Goal: Task Accomplishment & Management: Complete application form

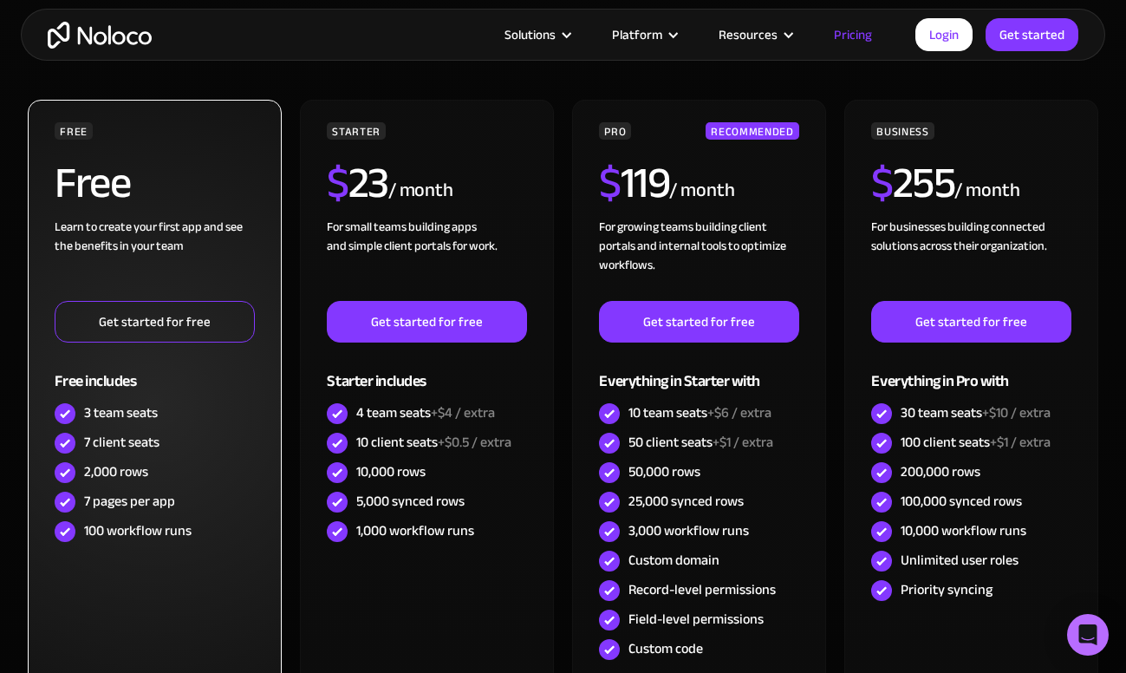
click at [135, 329] on link "Get started for free" at bounding box center [154, 322] width 199 height 42
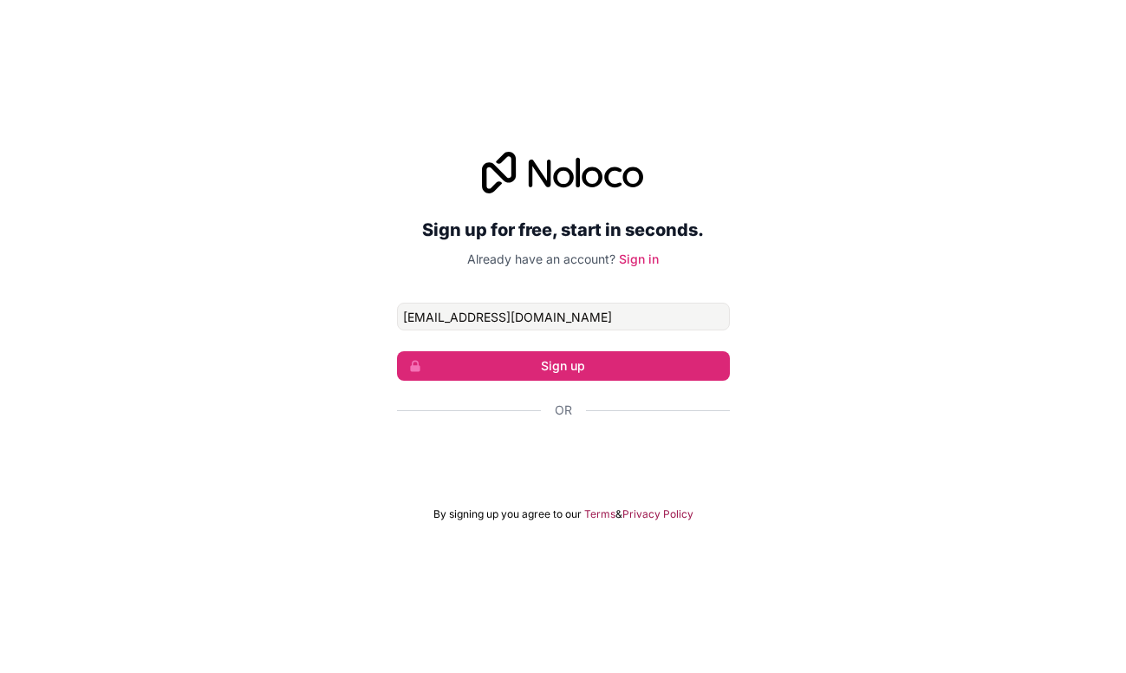
type input "fakhrul@opqasia.com"
click at [563, 366] on button "Sign up" at bounding box center [563, 365] width 333 height 29
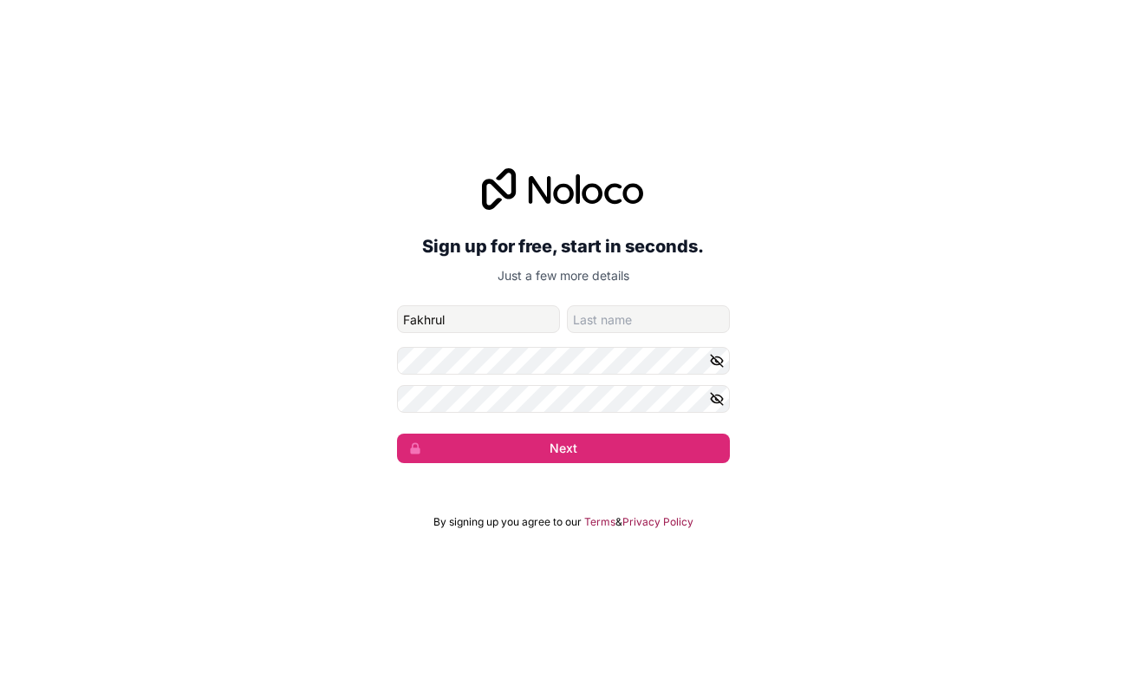
scroll to position [1, 0]
type input "Fakhrul"
type input "I."
drag, startPoint x: 553, startPoint y: 442, endPoint x: 537, endPoint y: 423, distance: 24.6
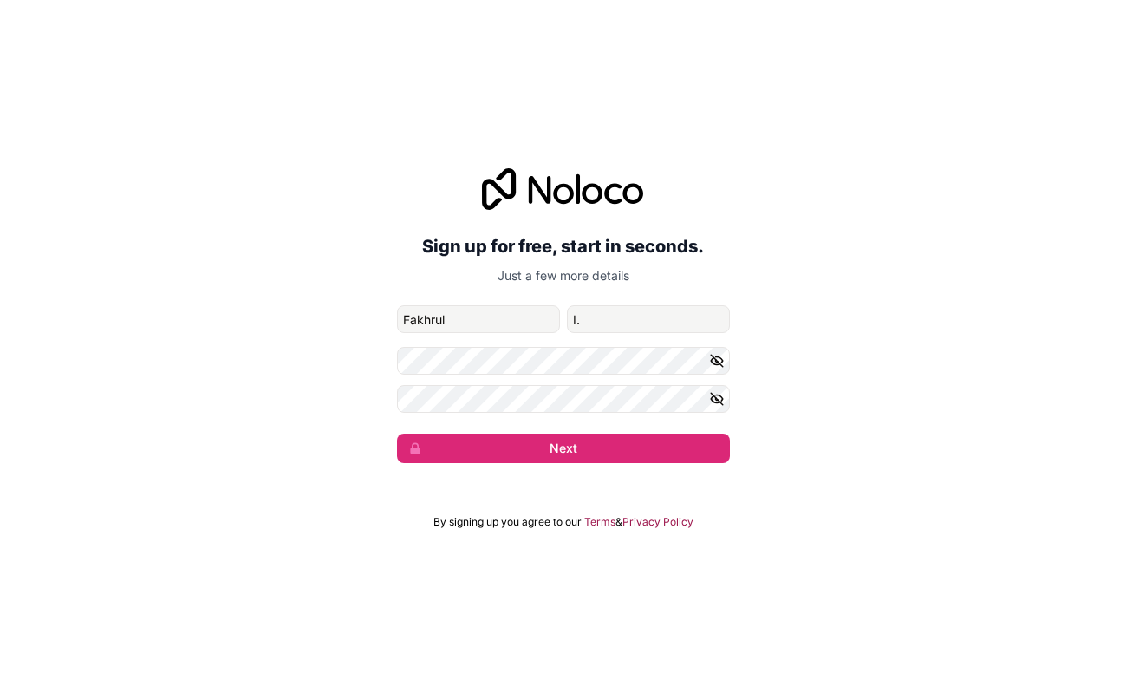
click at [551, 440] on button "Next" at bounding box center [563, 447] width 333 height 29
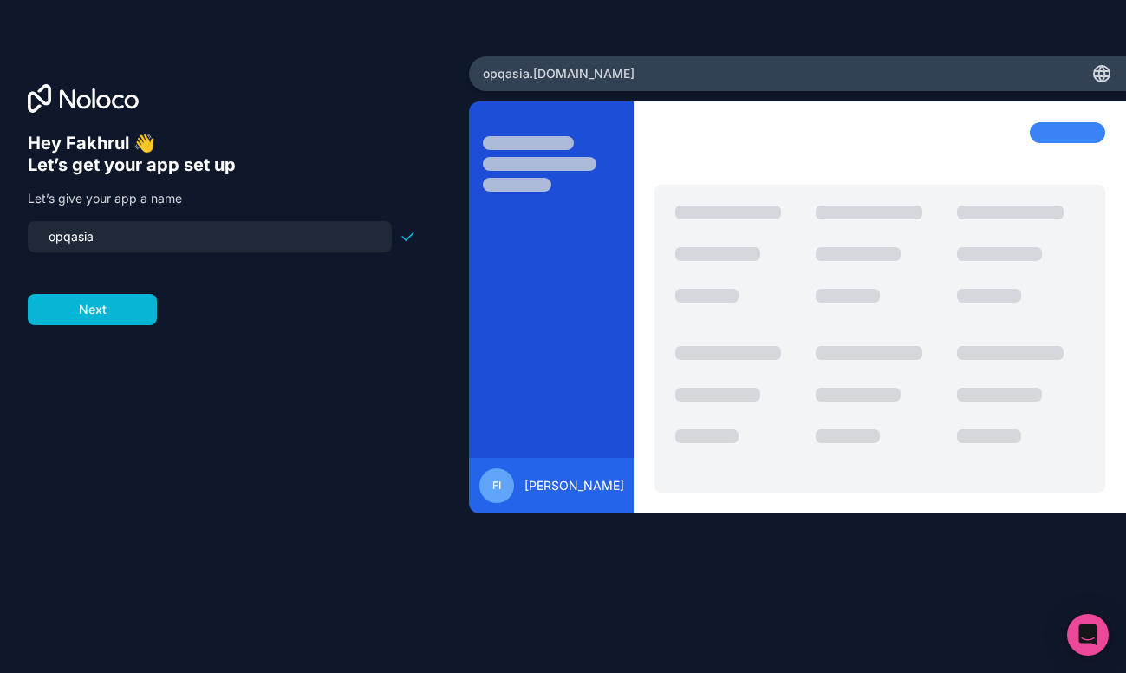
drag, startPoint x: 130, startPoint y: 238, endPoint x: 35, endPoint y: 238, distance: 95.4
click at [35, 238] on div "opqasia" at bounding box center [210, 236] width 364 height 31
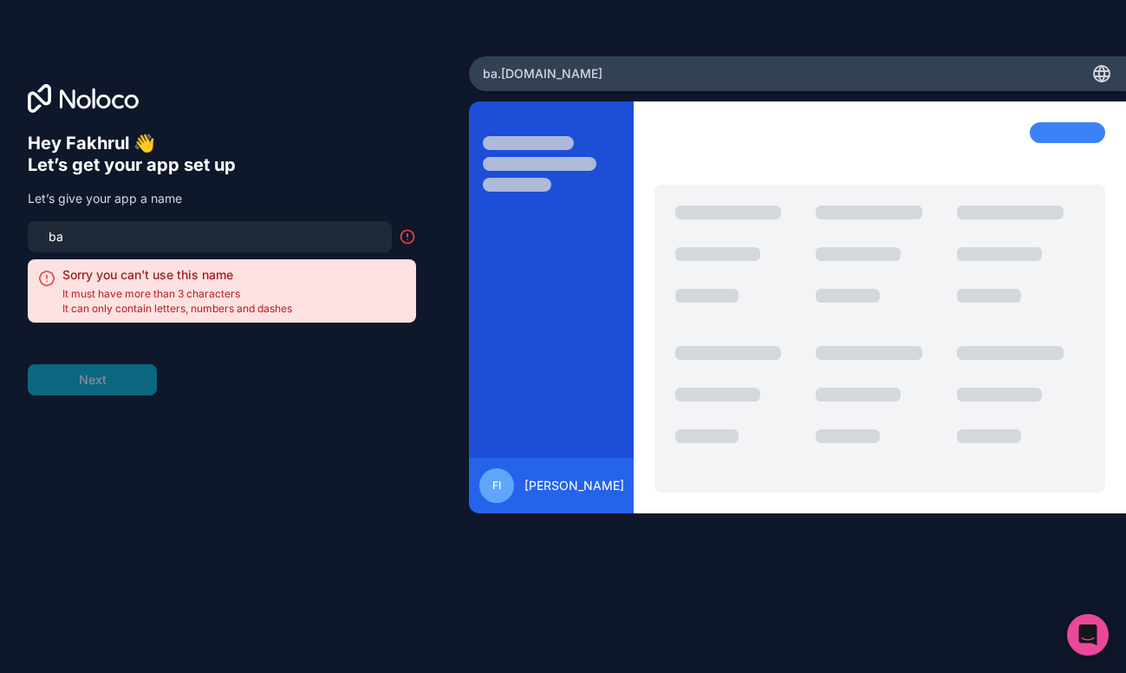
type input "b"
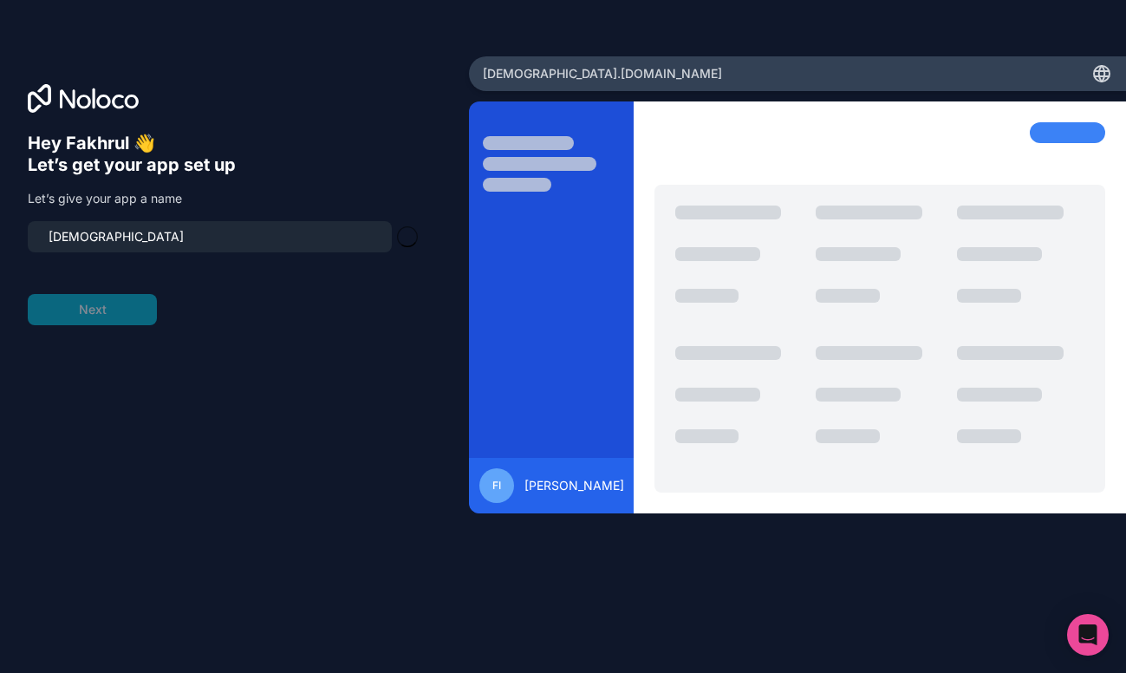
type input "basely"
click at [322, 165] on h6 "Let’s get your app set up" at bounding box center [222, 165] width 388 height 22
click at [92, 322] on button "Next" at bounding box center [92, 309] width 129 height 31
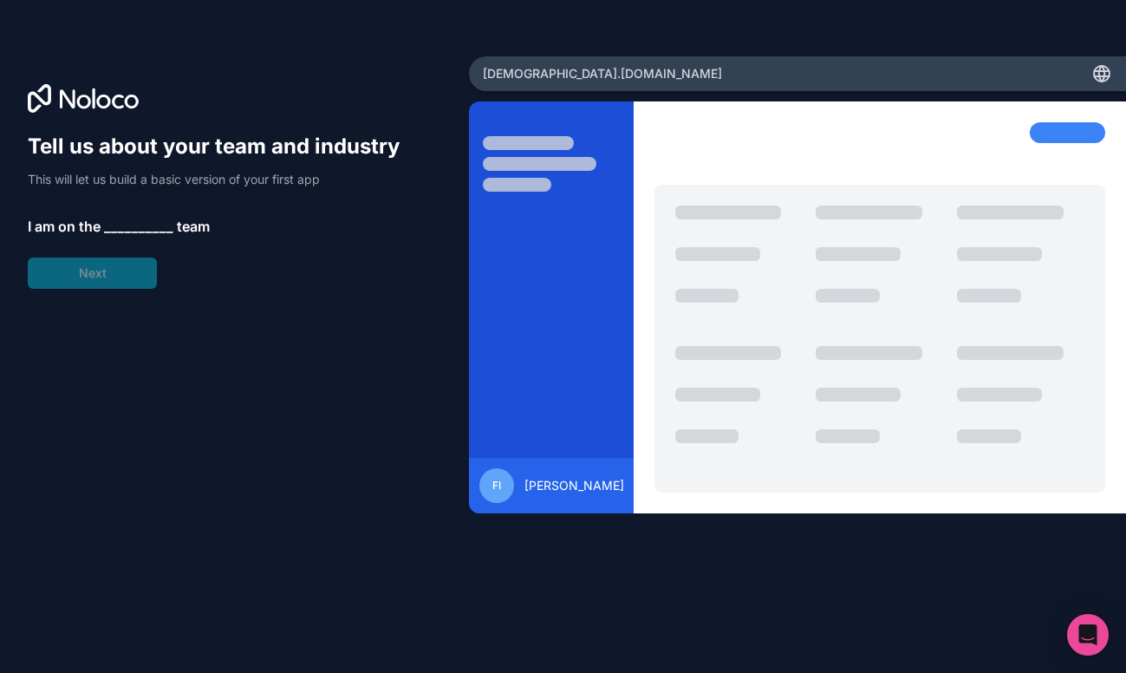
click at [140, 226] on span "__________" at bounding box center [138, 226] width 69 height 21
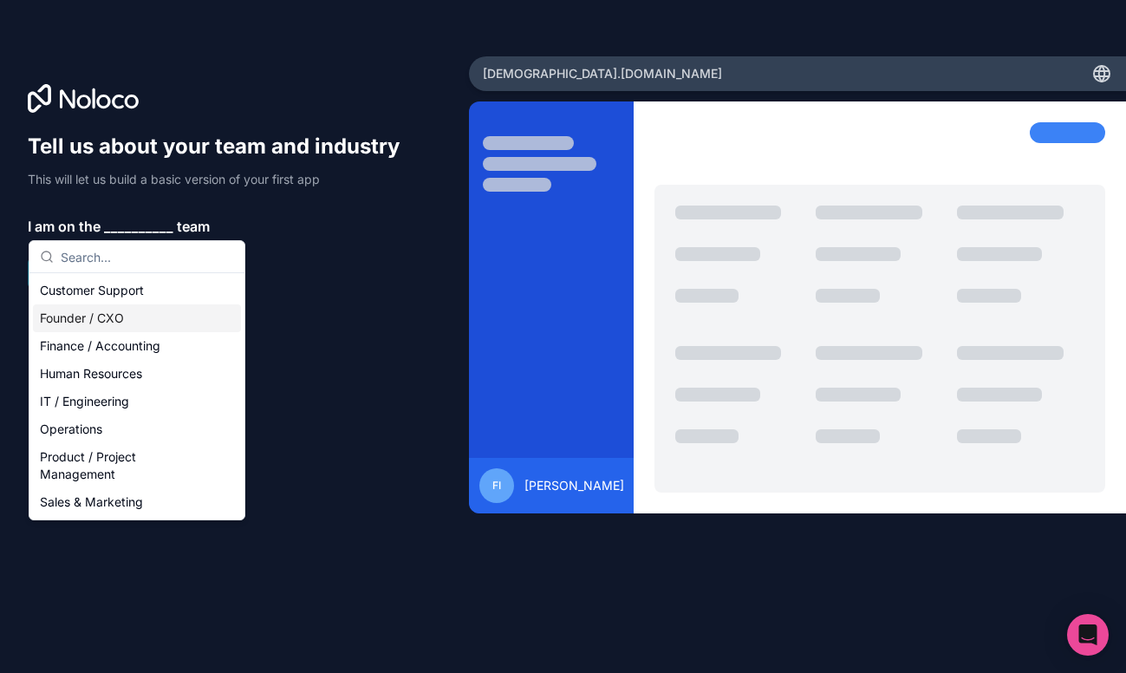
click at [137, 319] on div "Founder / CXO" at bounding box center [137, 318] width 208 height 28
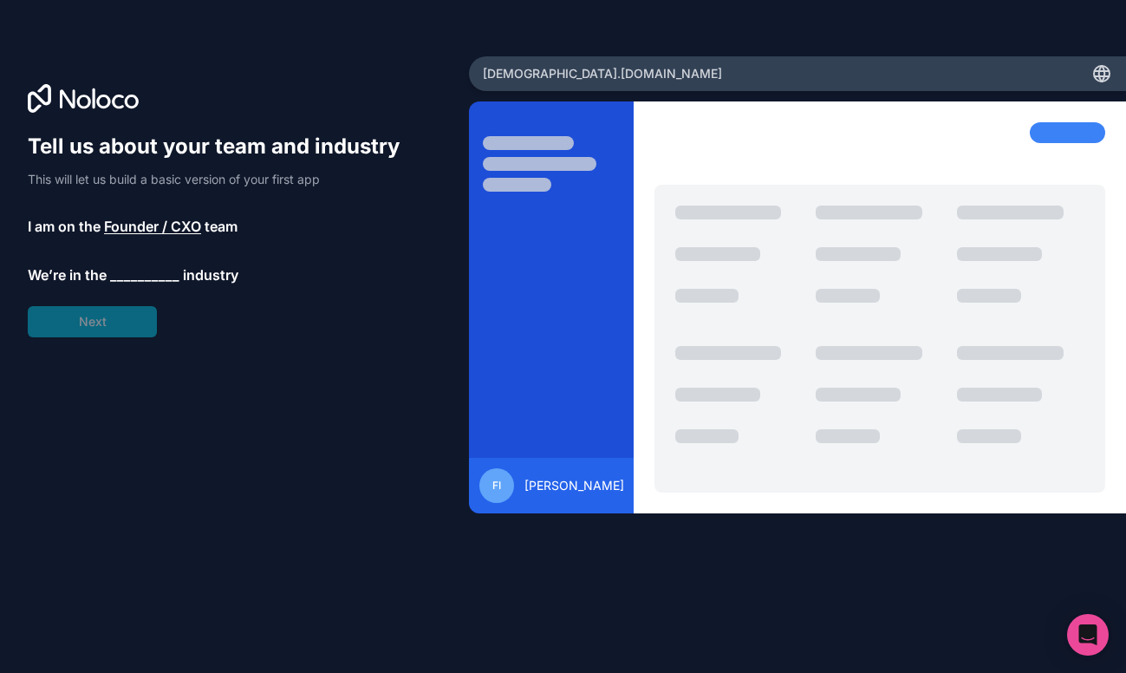
click at [147, 270] on span "__________" at bounding box center [144, 274] width 69 height 21
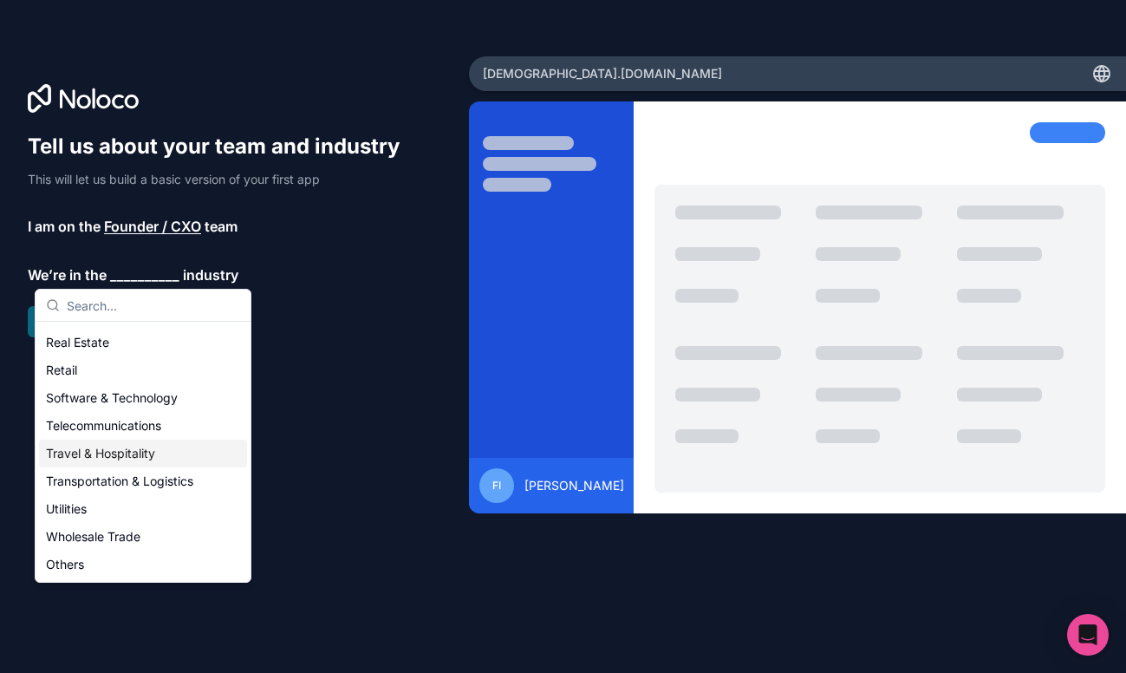
scroll to position [343, 0]
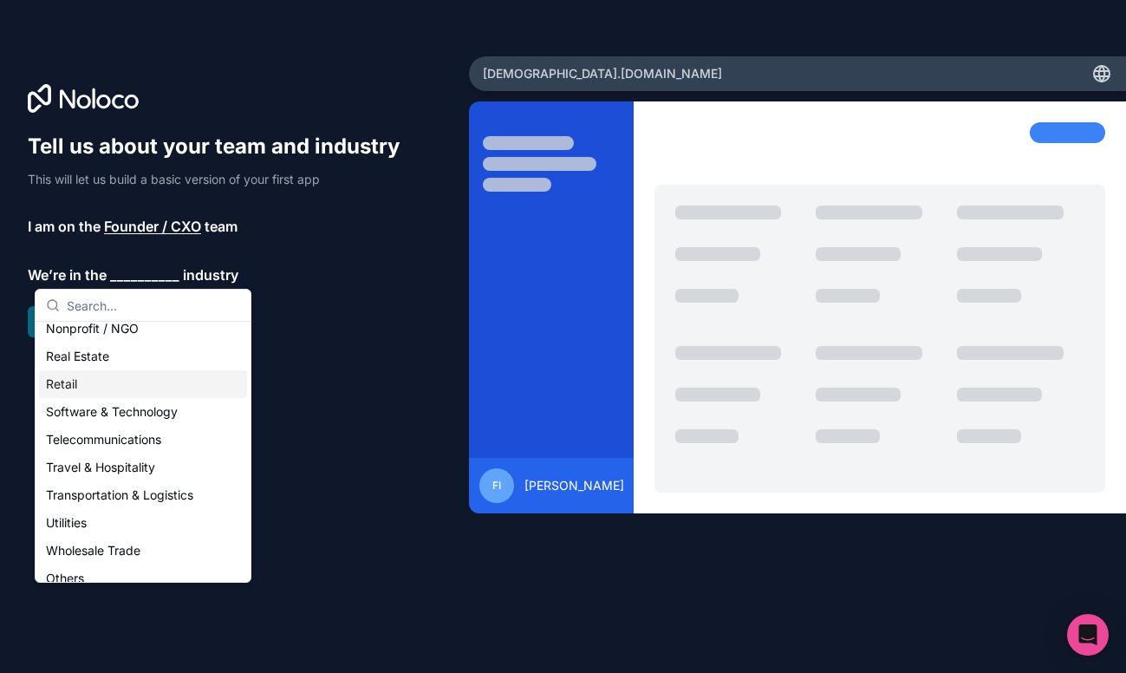
click at [140, 369] on div "Real Estate" at bounding box center [143, 356] width 208 height 28
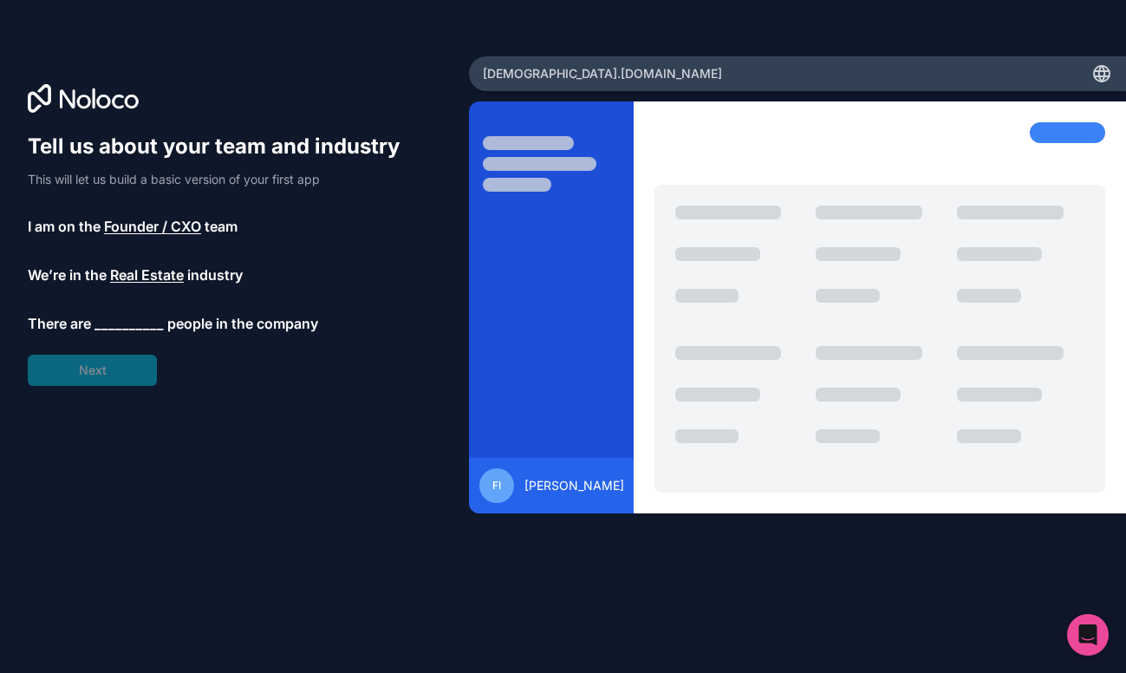
click at [123, 321] on span "__________" at bounding box center [128, 323] width 69 height 21
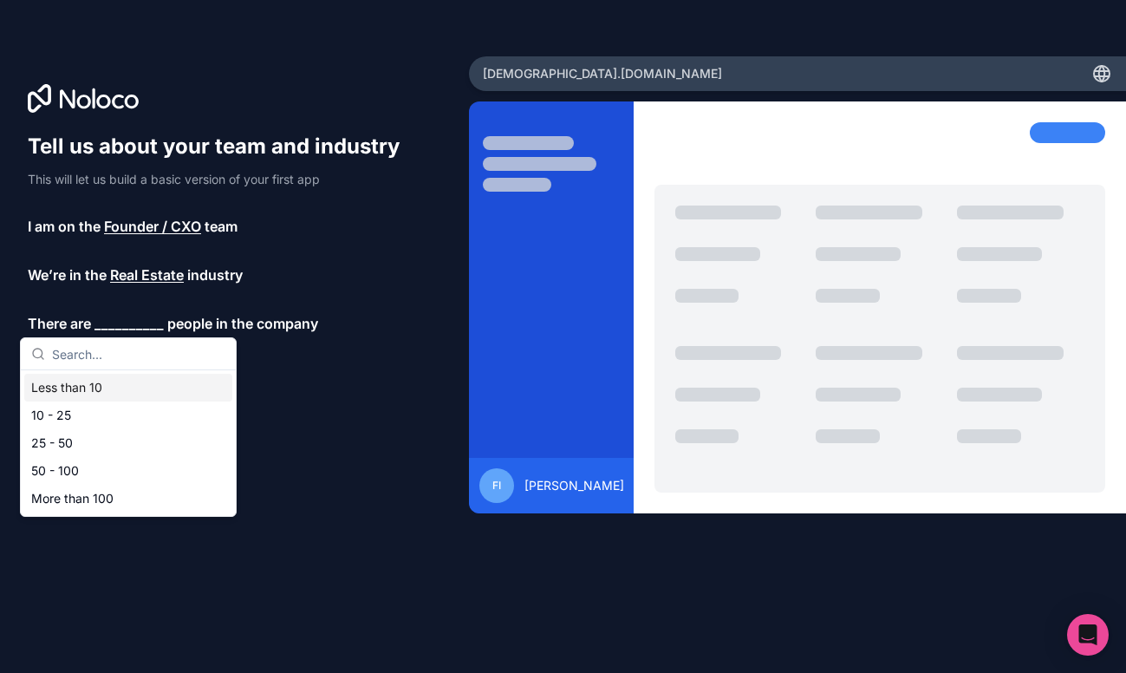
click at [110, 388] on div "Less than 10" at bounding box center [128, 388] width 208 height 28
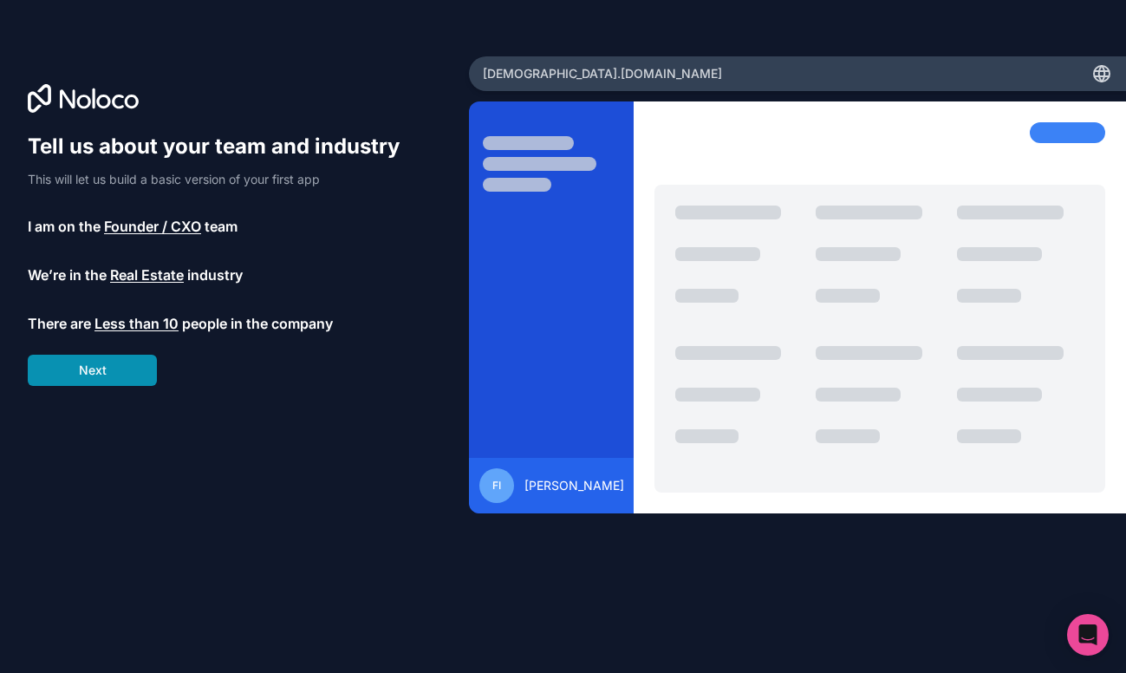
click at [114, 374] on button "Next" at bounding box center [92, 370] width 129 height 31
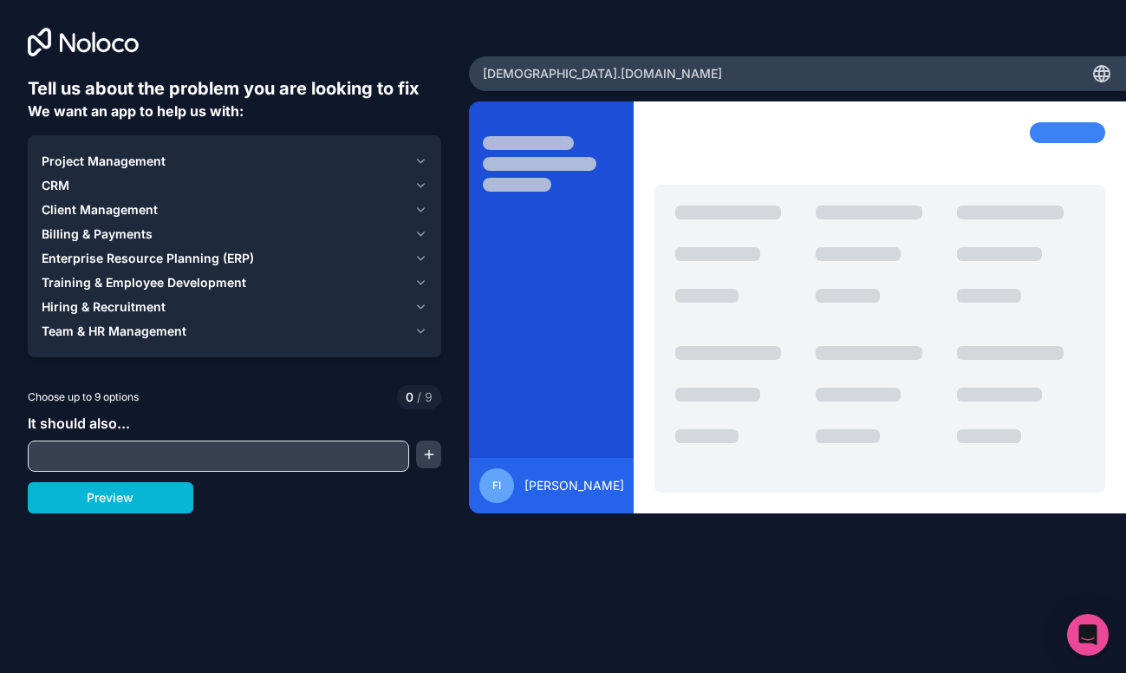
click at [420, 182] on icon "button" at bounding box center [420, 186] width 13 height 14
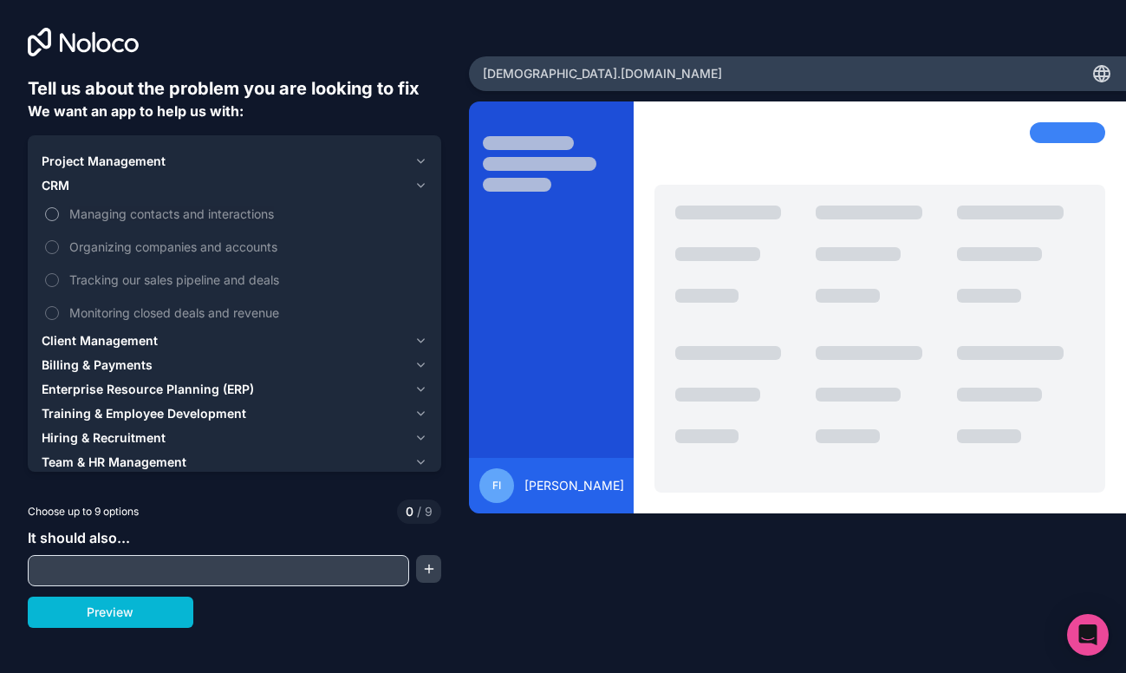
click at [55, 213] on button "Managing contacts and interactions" at bounding box center [52, 214] width 14 height 14
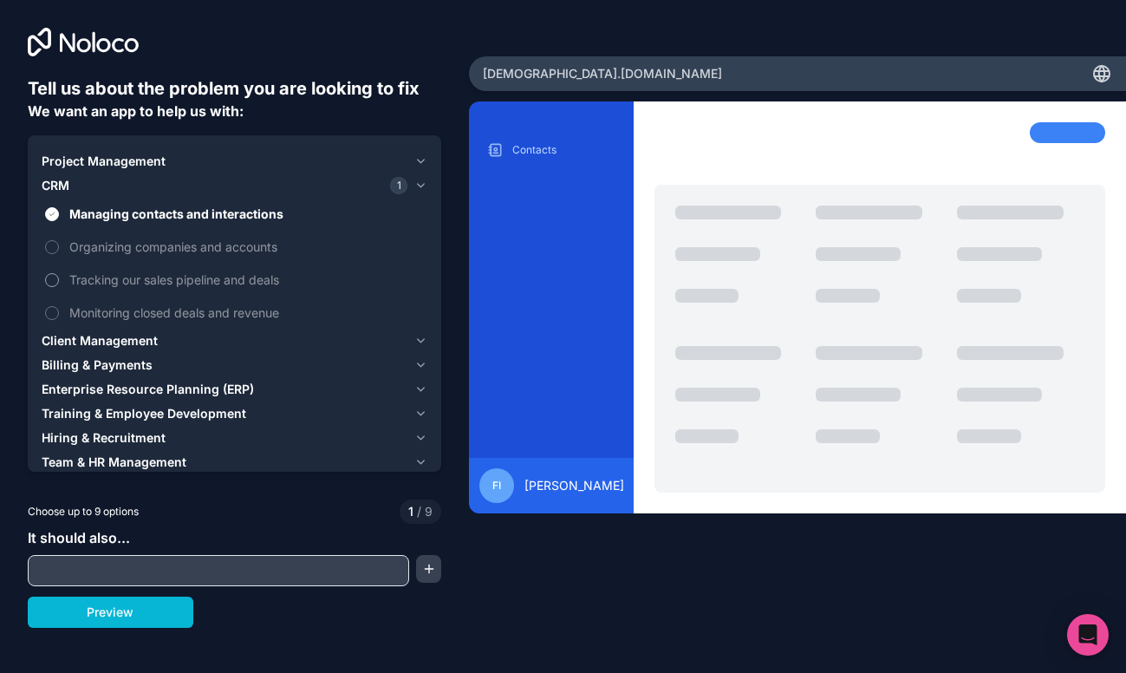
click at [49, 274] on button "Tracking our sales pipeline and deals" at bounding box center [52, 280] width 14 height 14
click at [53, 306] on button "Monitoring closed deals and revenue" at bounding box center [52, 313] width 14 height 14
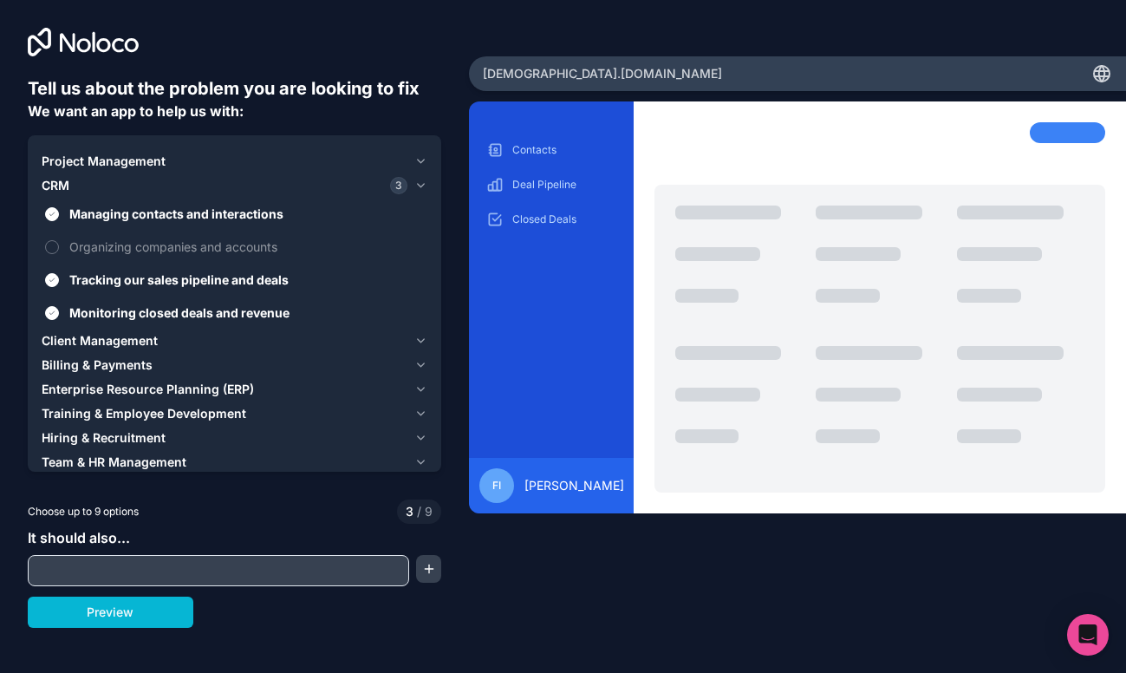
click at [420, 340] on icon "button" at bounding box center [420, 341] width 13 height 14
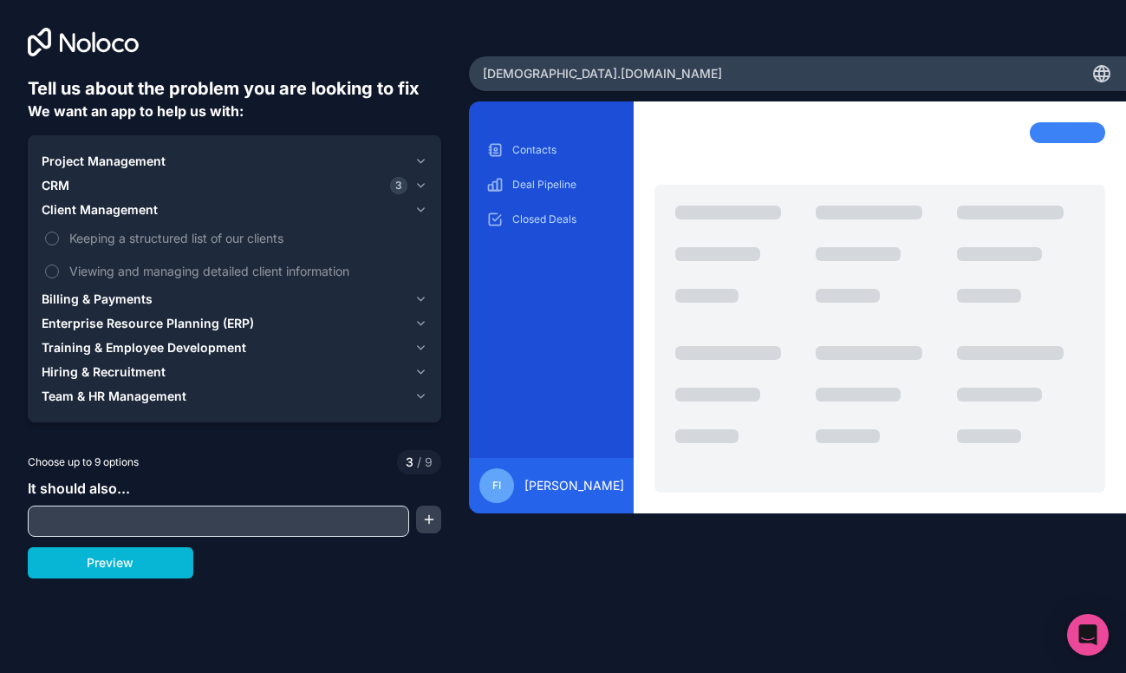
click at [418, 210] on icon "button" at bounding box center [420, 210] width 13 height 14
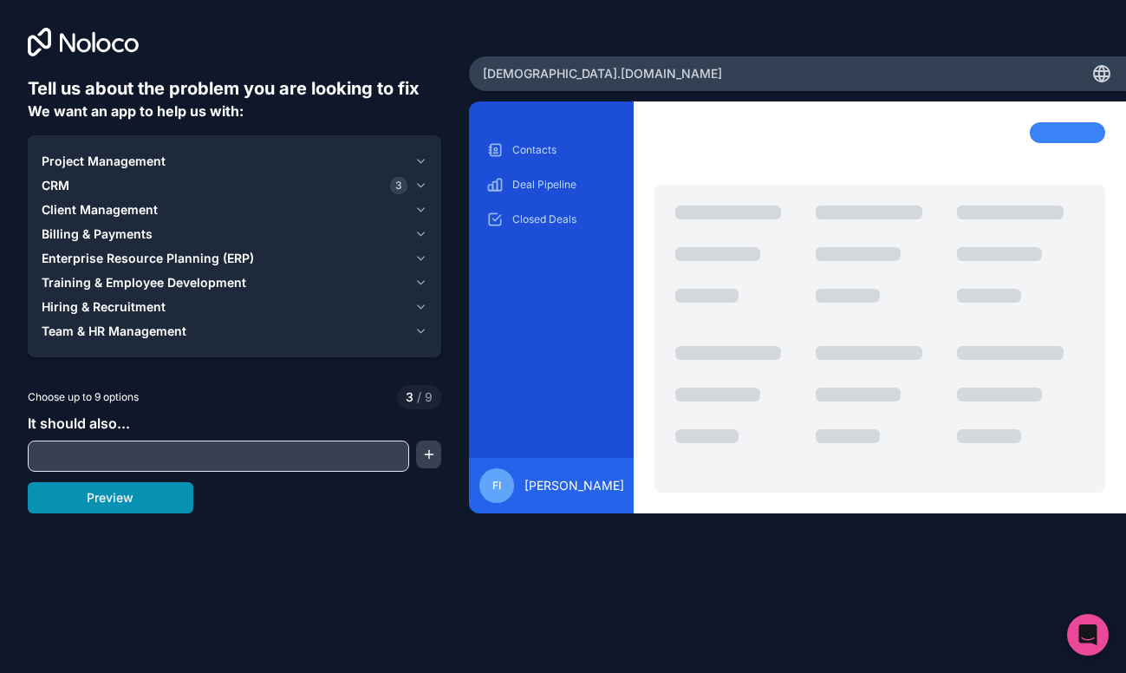
click at [129, 508] on button "Preview" at bounding box center [111, 497] width 166 height 31
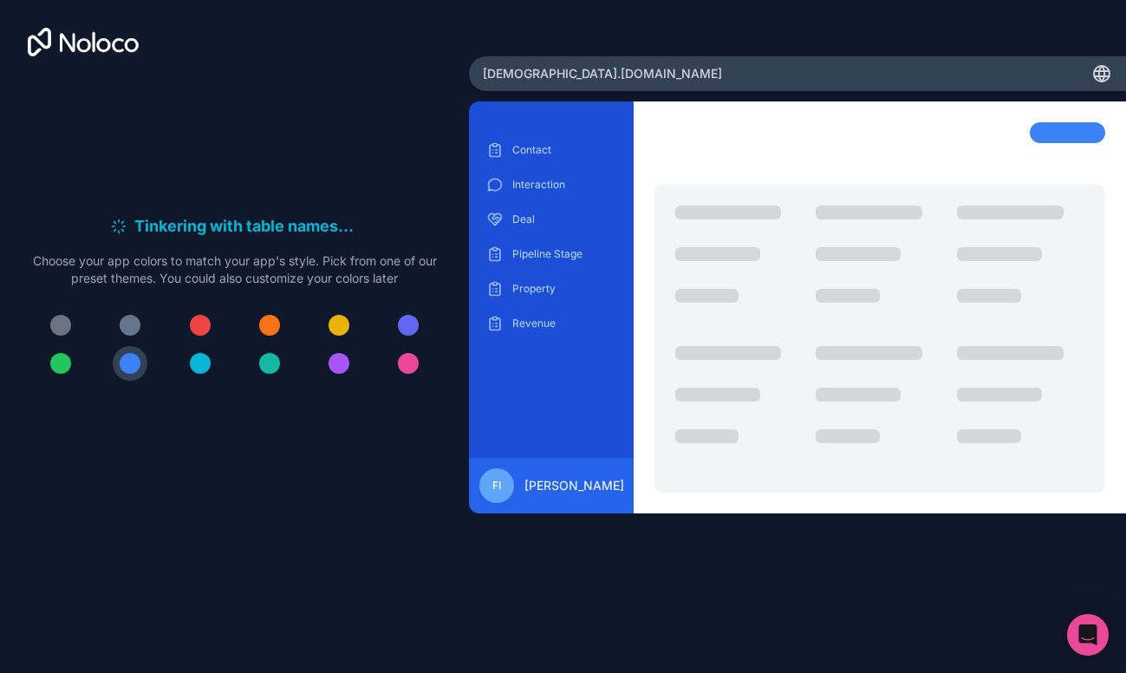
click at [67, 326] on div at bounding box center [60, 325] width 21 height 21
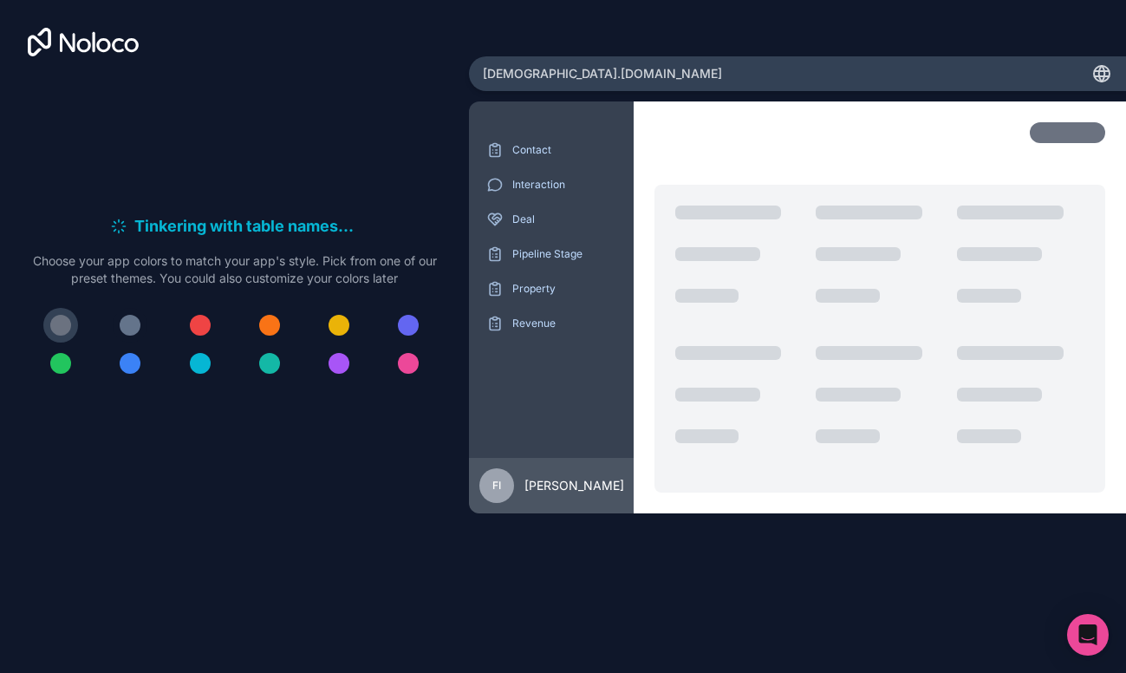
click at [130, 328] on div at bounding box center [130, 325] width 21 height 21
click at [56, 325] on div at bounding box center [60, 325] width 21 height 21
click at [270, 366] on div at bounding box center [269, 363] width 21 height 21
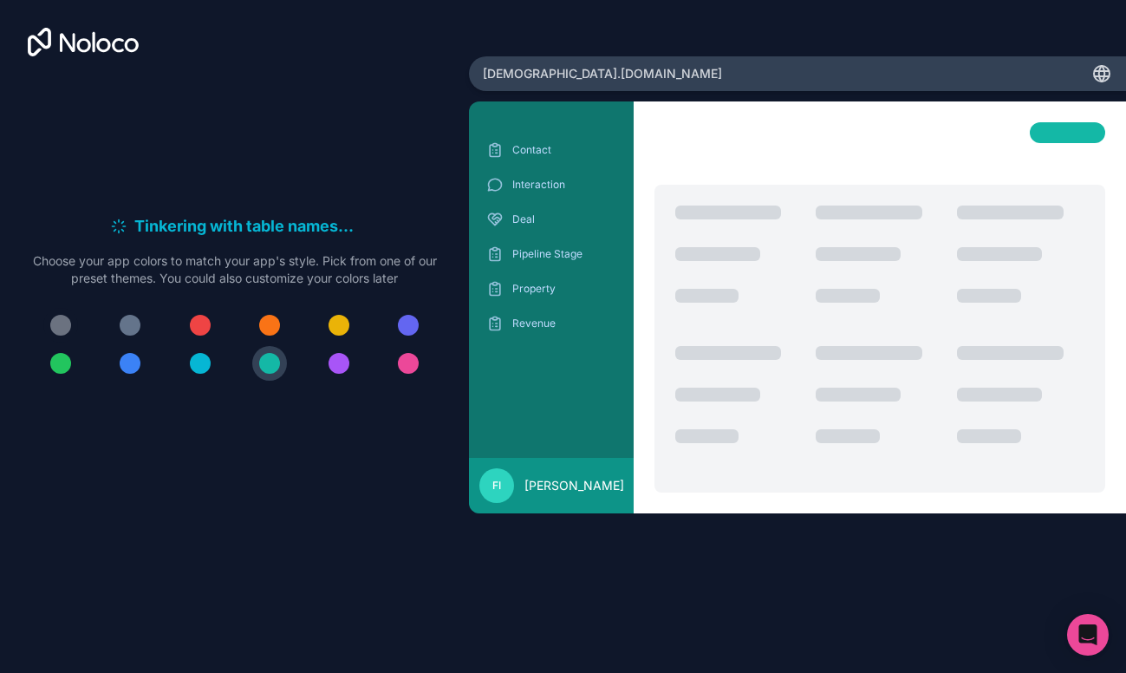
click at [55, 326] on div at bounding box center [60, 325] width 21 height 21
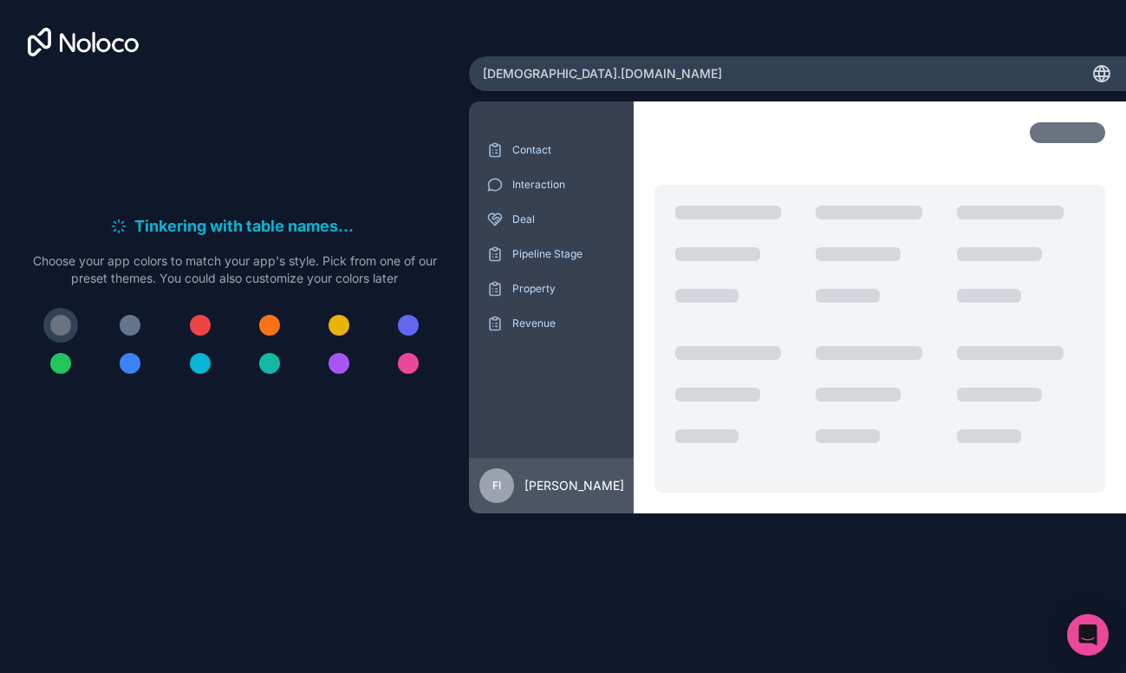
click at [134, 366] on div at bounding box center [130, 363] width 21 height 21
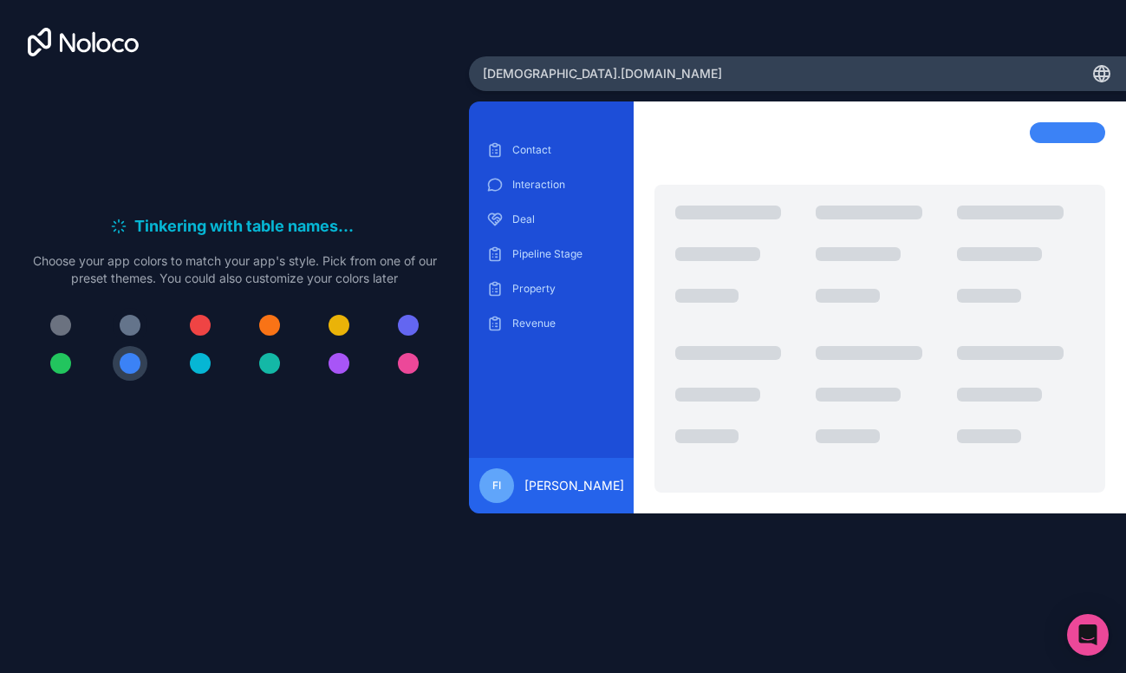
click at [124, 325] on div at bounding box center [130, 325] width 21 height 21
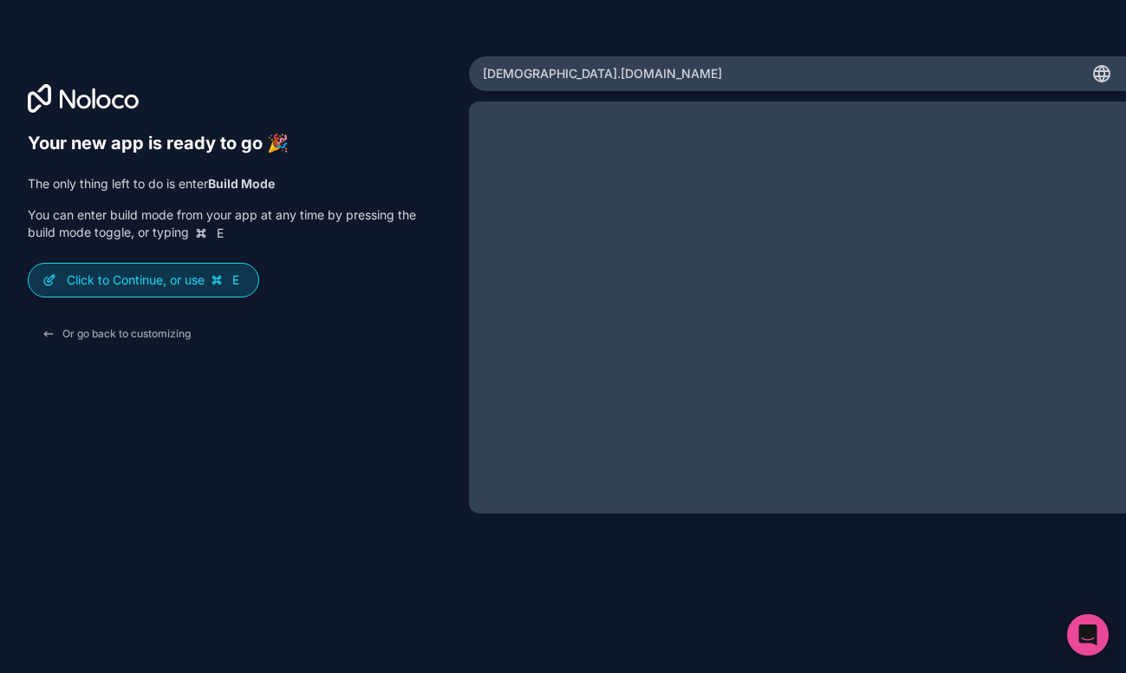
click at [151, 282] on p "Click to Continue, or use E" at bounding box center [156, 279] width 178 height 17
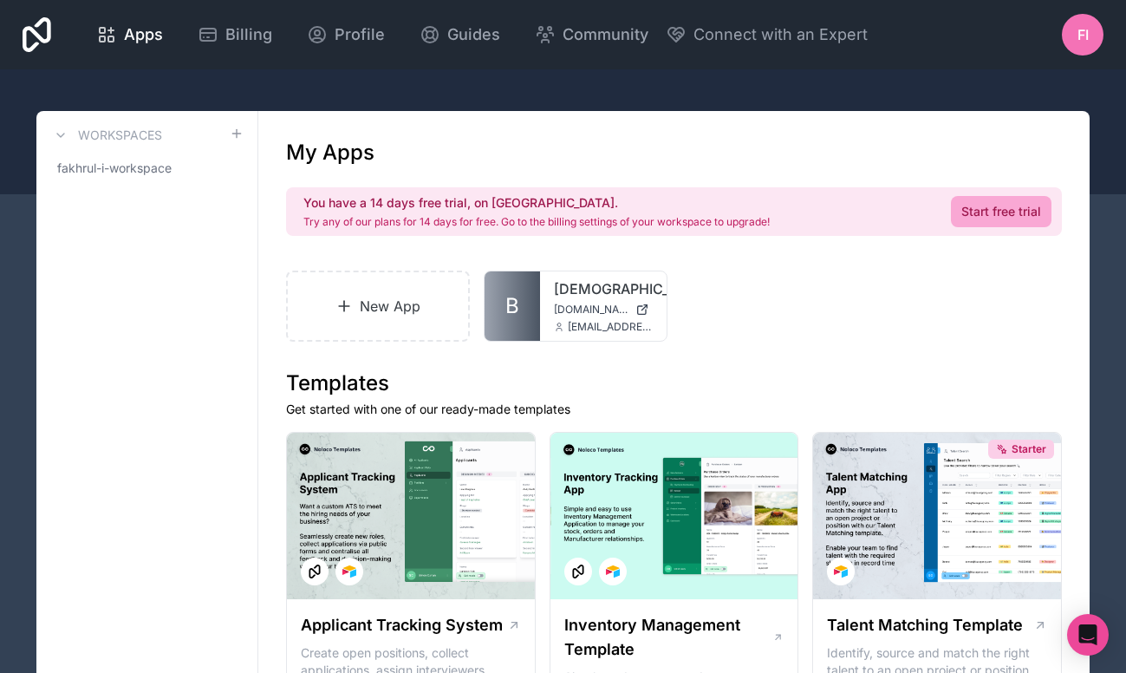
click at [1083, 48] on div "FI" at bounding box center [1083, 35] width 42 height 42
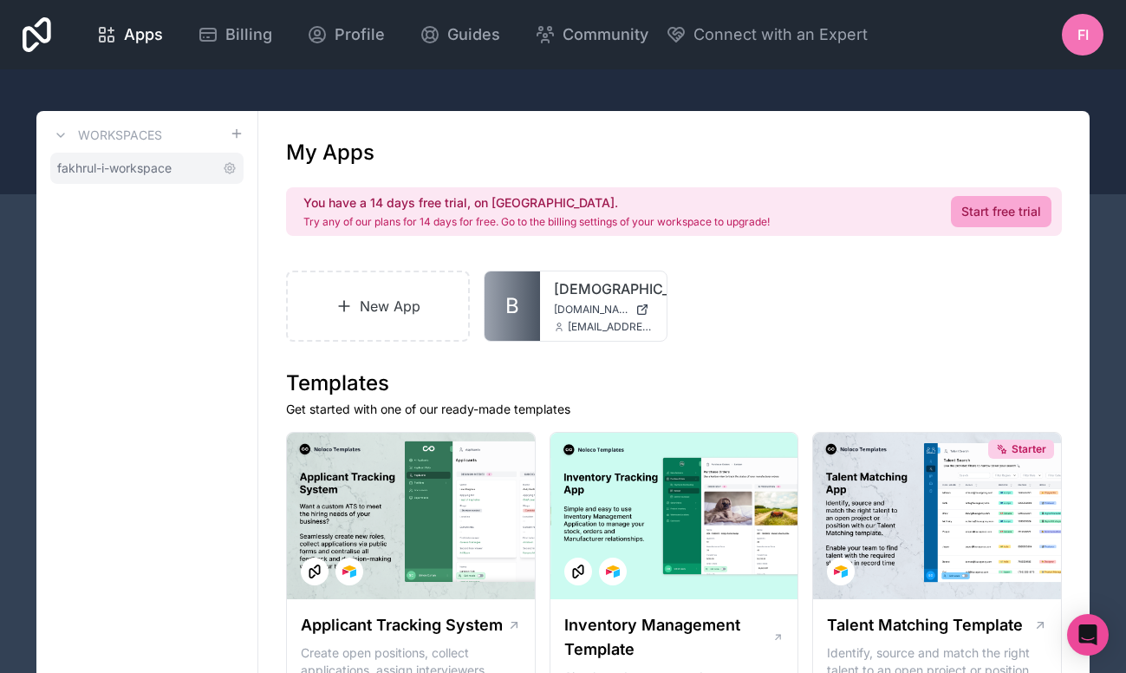
click at [170, 177] on link "fakhrul-i-workspace" at bounding box center [146, 168] width 193 height 31
click at [230, 173] on icon at bounding box center [230, 168] width 14 height 14
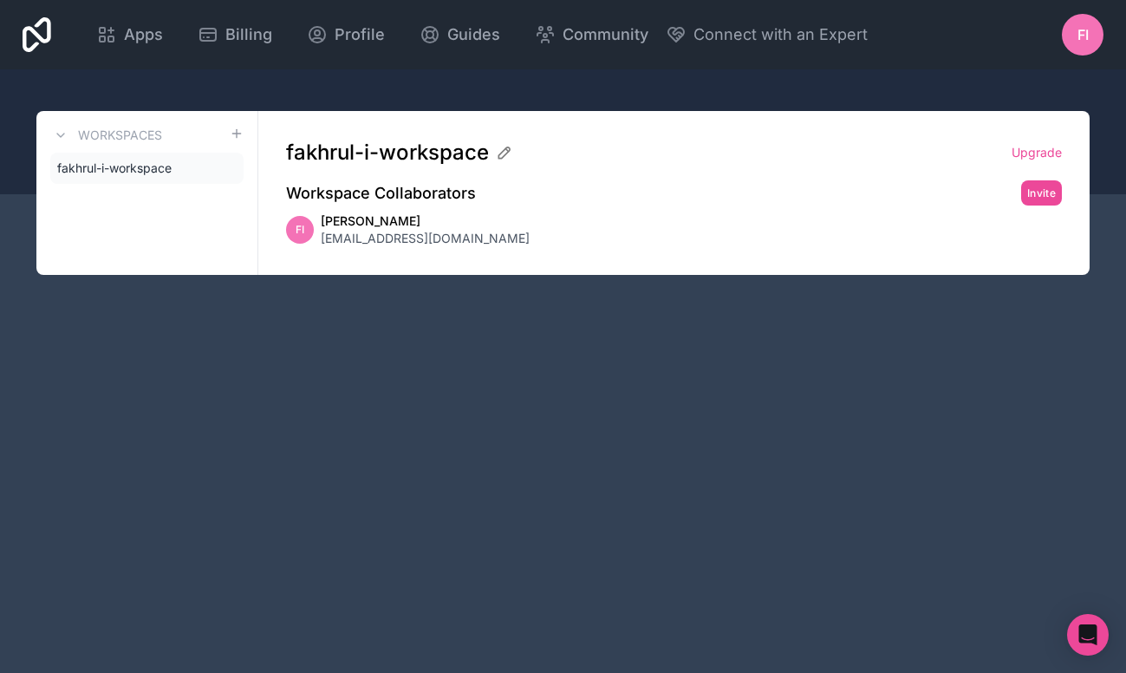
click at [394, 244] on span "fakhrul@opqasia.com" at bounding box center [425, 238] width 209 height 17
click at [228, 171] on icon at bounding box center [230, 168] width 14 height 14
click at [1069, 48] on div "FI" at bounding box center [1083, 35] width 42 height 42
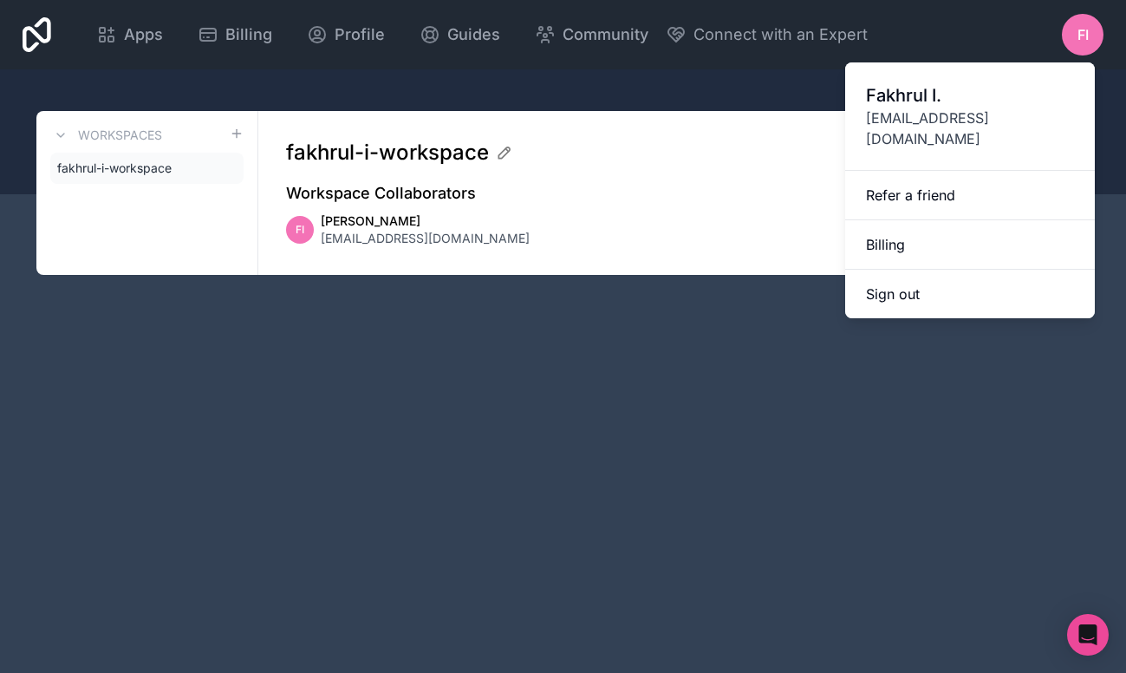
click at [800, 318] on div "Apps Billing Profile Guides Community Connect with an Expert FI Billing Profile…" at bounding box center [563, 336] width 1126 height 673
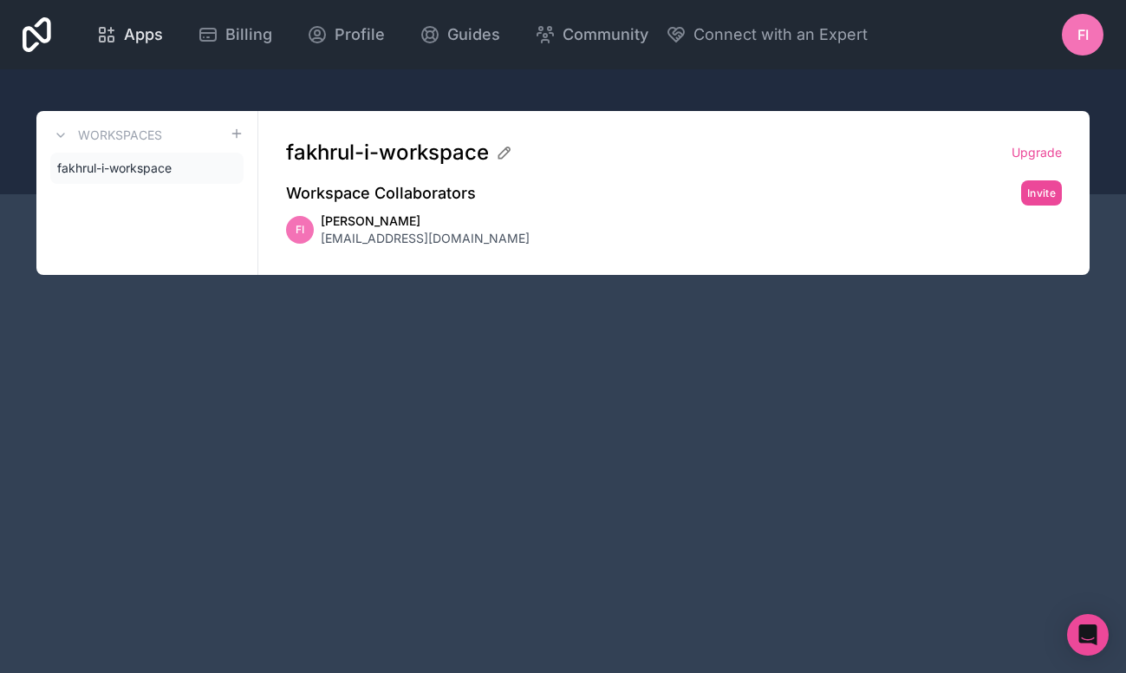
click at [163, 39] on span "Apps" at bounding box center [143, 35] width 39 height 24
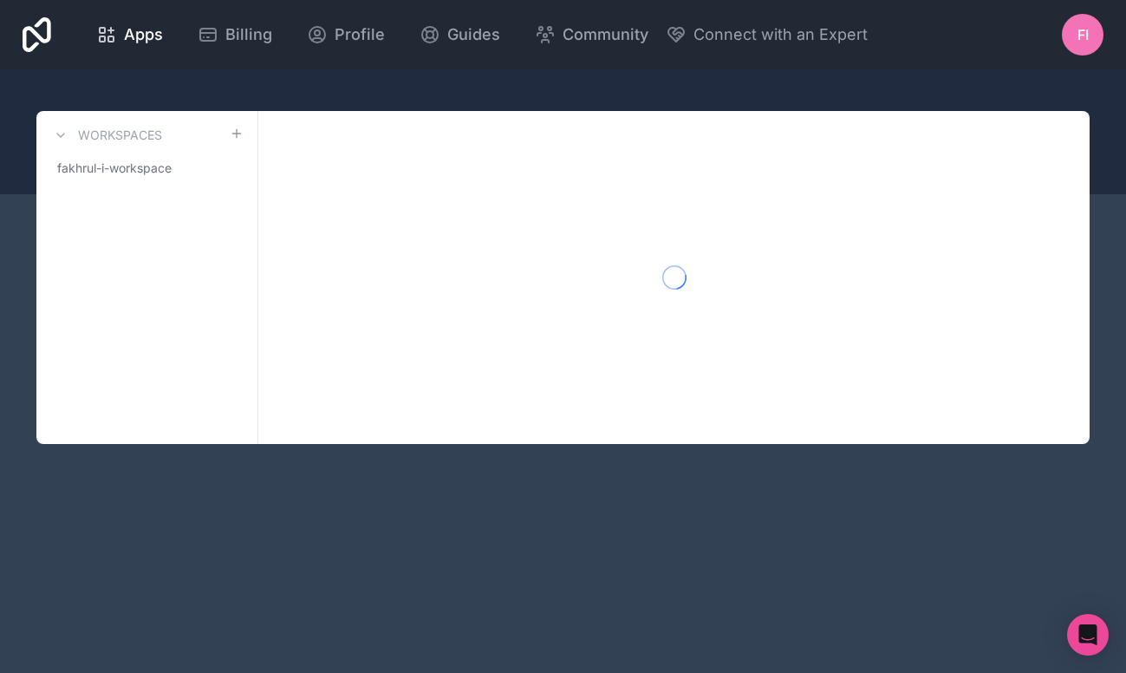
click at [51, 42] on icon at bounding box center [37, 34] width 29 height 35
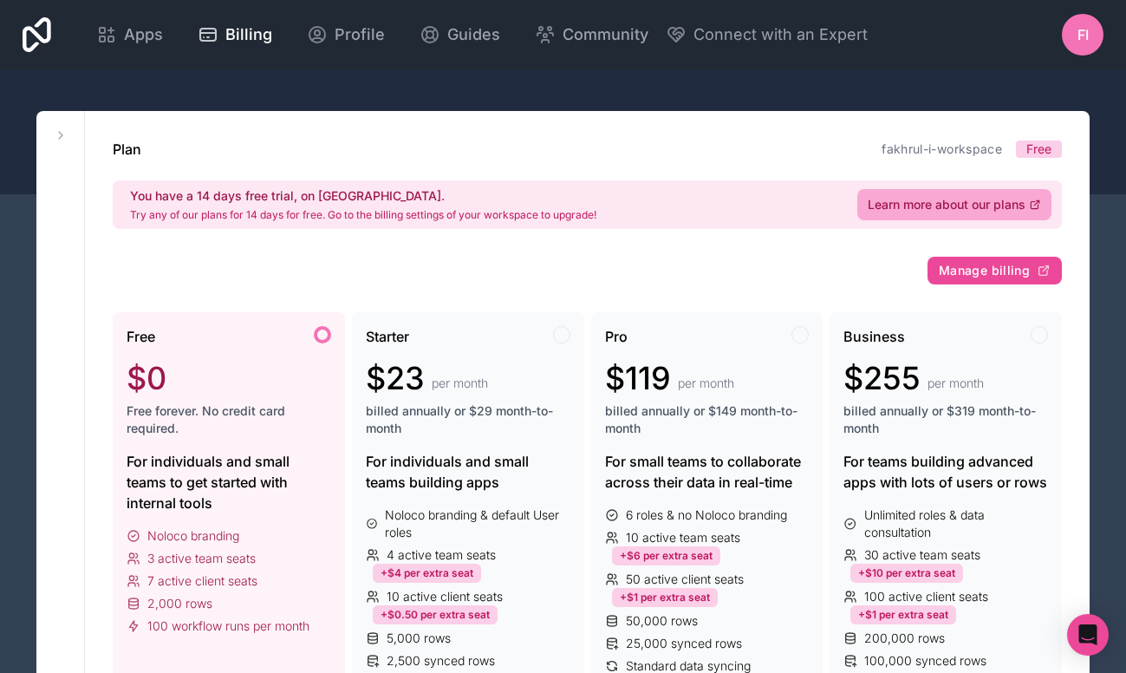
click at [1068, 41] on div "FI" at bounding box center [1083, 35] width 42 height 42
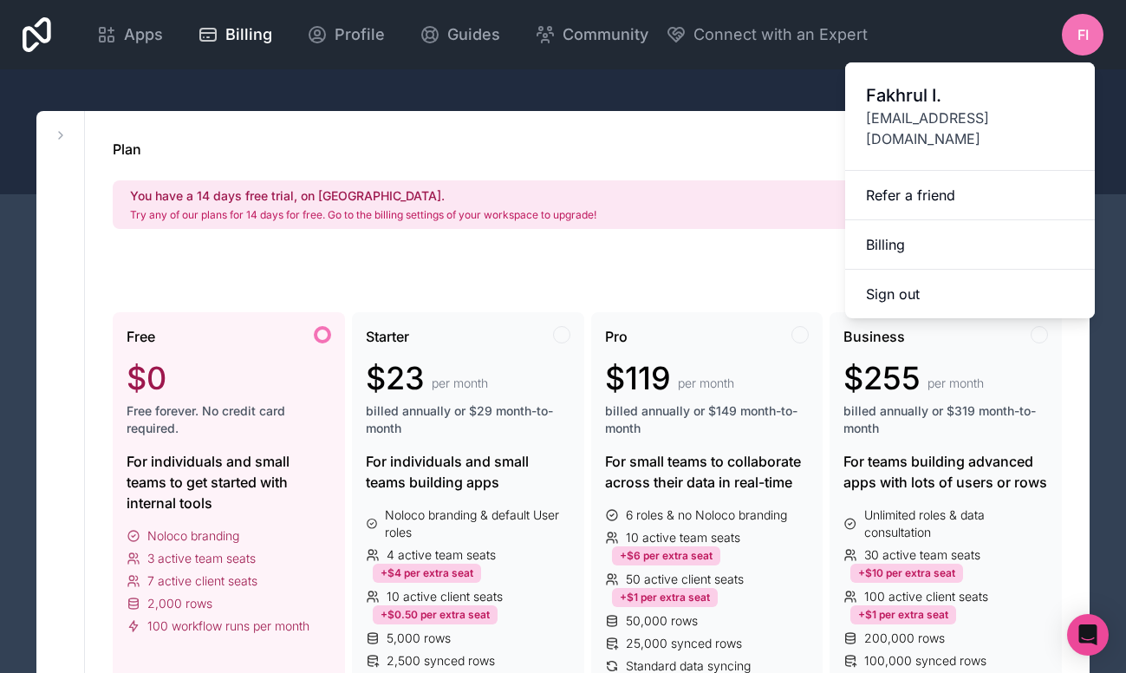
click at [733, 160] on div "Plan fakhrul-i-workspace Free You have a 14 days free trial, on us. Try any of …" at bounding box center [587, 184] width 949 height 90
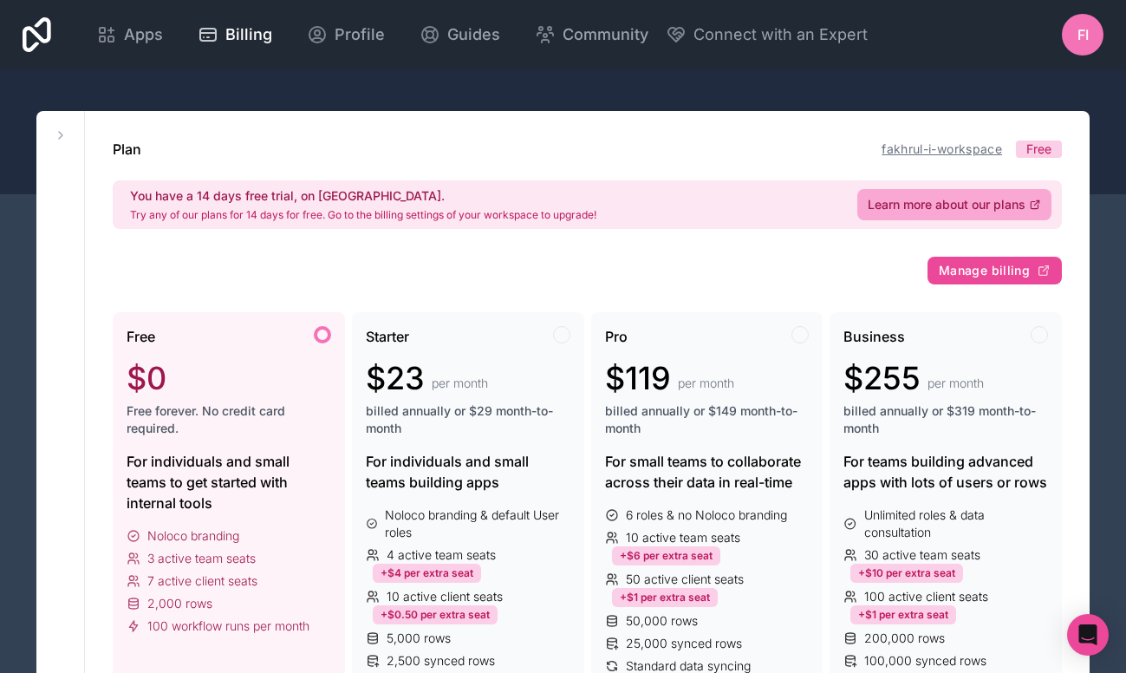
click at [974, 149] on link "fakhrul-i-workspace" at bounding box center [942, 148] width 120 height 15
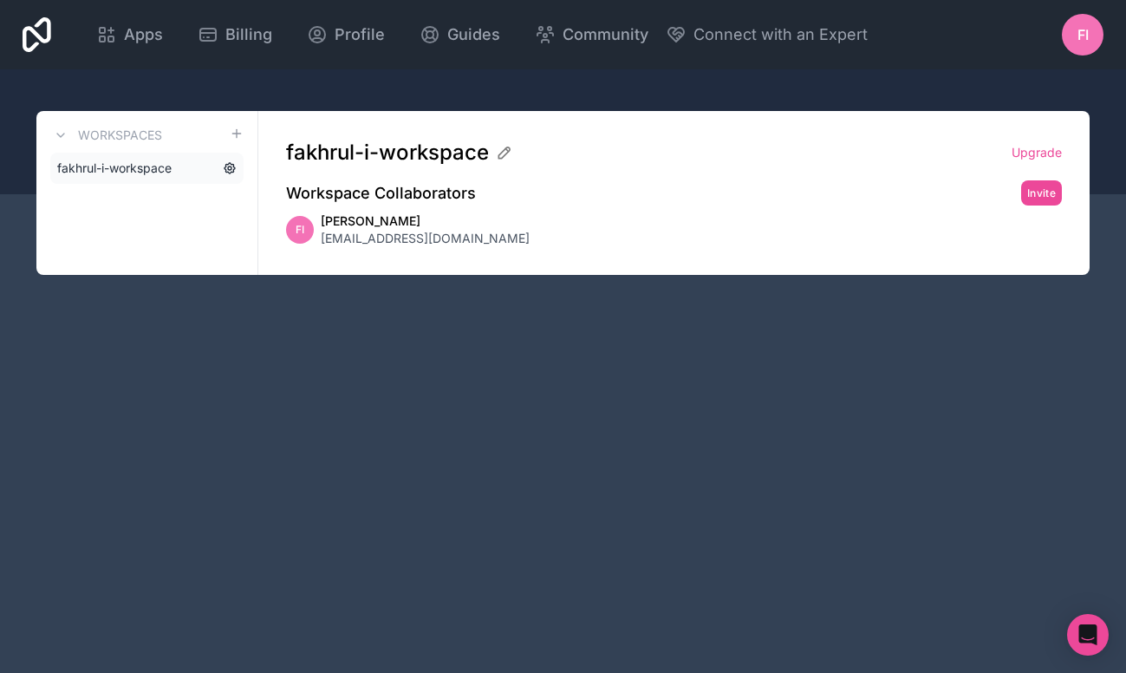
click at [235, 171] on icon at bounding box center [230, 168] width 14 height 14
click at [234, 169] on icon at bounding box center [230, 168] width 10 height 10
click at [234, 167] on icon at bounding box center [230, 168] width 10 height 10
click at [1074, 36] on div "FI" at bounding box center [1083, 35] width 42 height 42
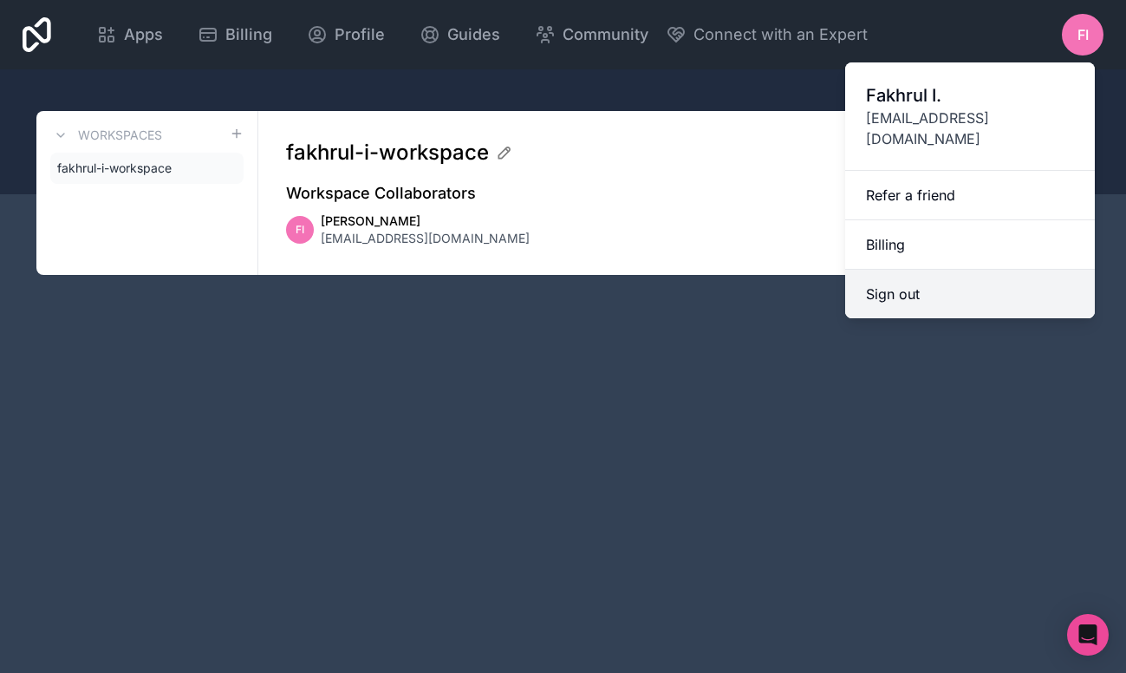
click at [900, 273] on button "Sign out" at bounding box center [970, 294] width 250 height 49
